Goal: Task Accomplishment & Management: Use online tool/utility

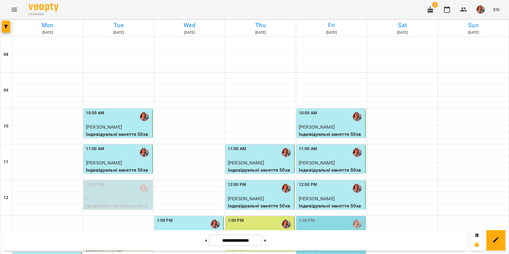
scroll to position [121, 0]
click at [313, 217] on div "1:00 PM" at bounding box center [331, 224] width 65 height 14
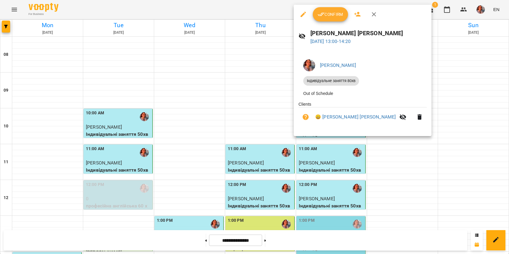
click at [326, 20] on button "Confirm" at bounding box center [330, 14] width 35 height 14
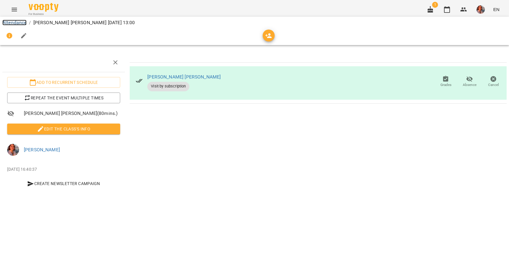
click at [16, 21] on link "Attendance" at bounding box center [14, 23] width 24 height 6
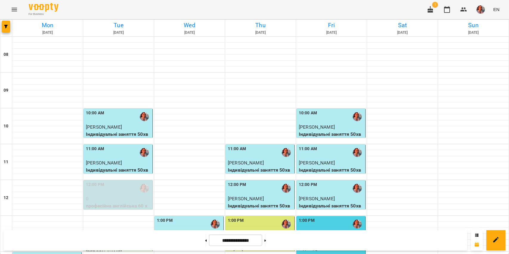
scroll to position [87, 0]
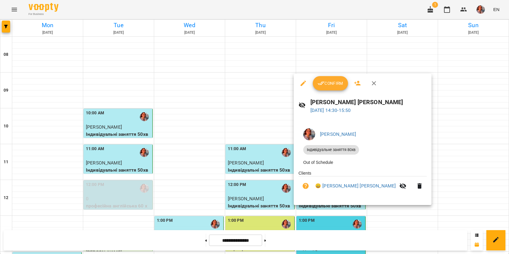
click at [318, 83] on icon "button" at bounding box center [321, 83] width 7 height 7
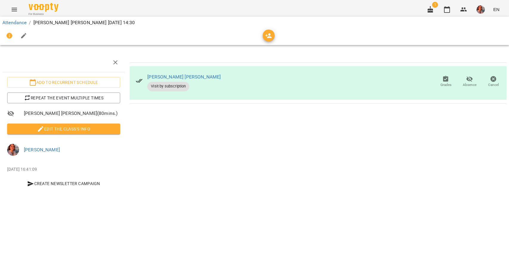
click at [477, 8] on button "button" at bounding box center [481, 10] width 16 height 16
click at [473, 21] on span "[PERSON_NAME]" at bounding box center [482, 22] width 40 height 7
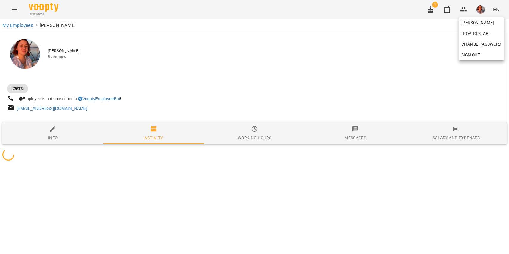
click at [459, 142] on div at bounding box center [254, 127] width 509 height 254
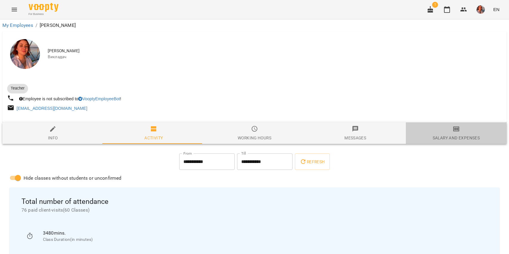
click at [454, 136] on div "Salary and Expenses" at bounding box center [456, 137] width 47 height 7
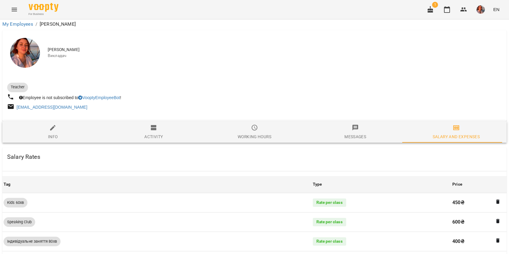
scroll to position [525, 0]
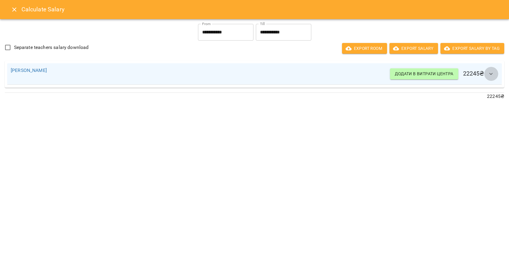
click at [487, 76] on button "button" at bounding box center [491, 74] width 14 height 14
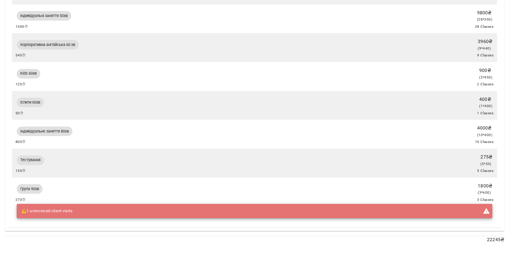
scroll to position [144, 0]
click at [485, 79] on span "( 2 * 450 )" at bounding box center [485, 77] width 13 height 4
click at [478, 101] on div "400 ₴ ( 1 * 400 )" at bounding box center [486, 103] width 16 height 16
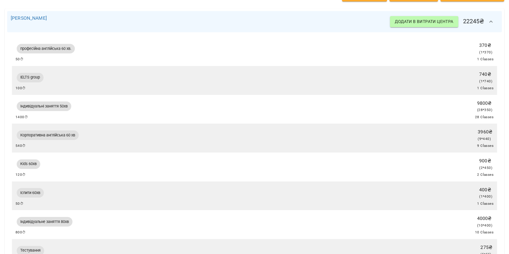
scroll to position [0, 0]
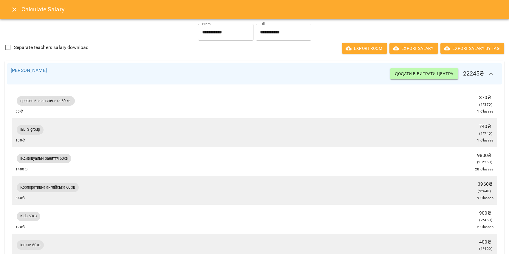
click at [15, 13] on icon "Close" at bounding box center [14, 9] width 7 height 7
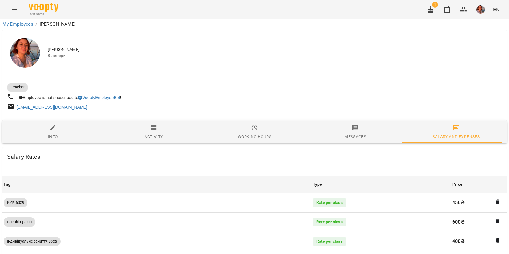
scroll to position [330, 0]
click at [428, 8] on icon "button" at bounding box center [430, 9] width 7 height 7
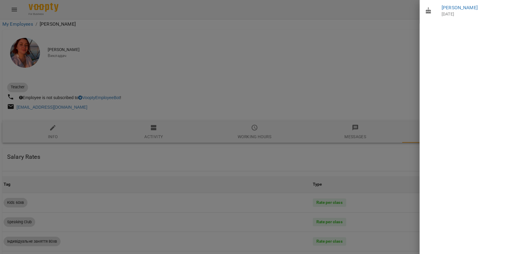
click at [374, 6] on div at bounding box center [254, 127] width 509 height 254
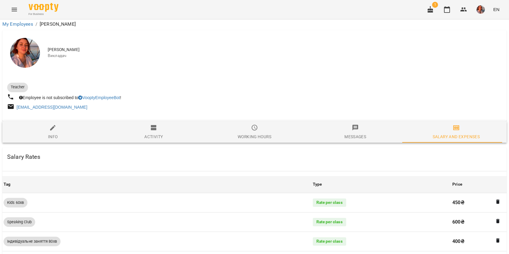
scroll to position [22, 0]
click at [446, 4] on button "button" at bounding box center [447, 9] width 14 height 14
